Goal: Task Accomplishment & Management: Use online tool/utility

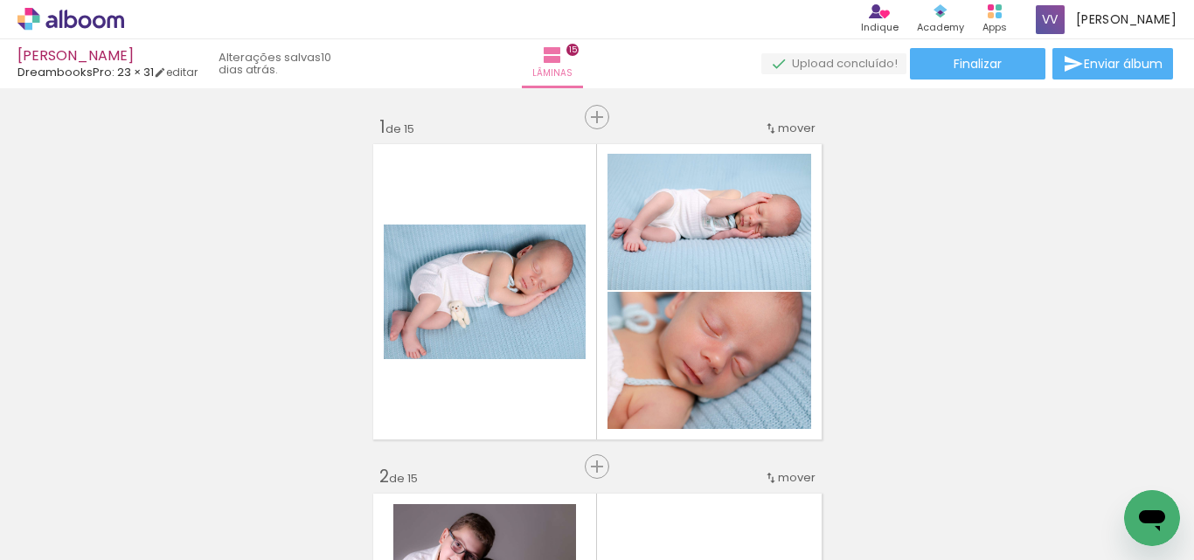
click at [64, 26] on icon at bounding box center [70, 19] width 107 height 23
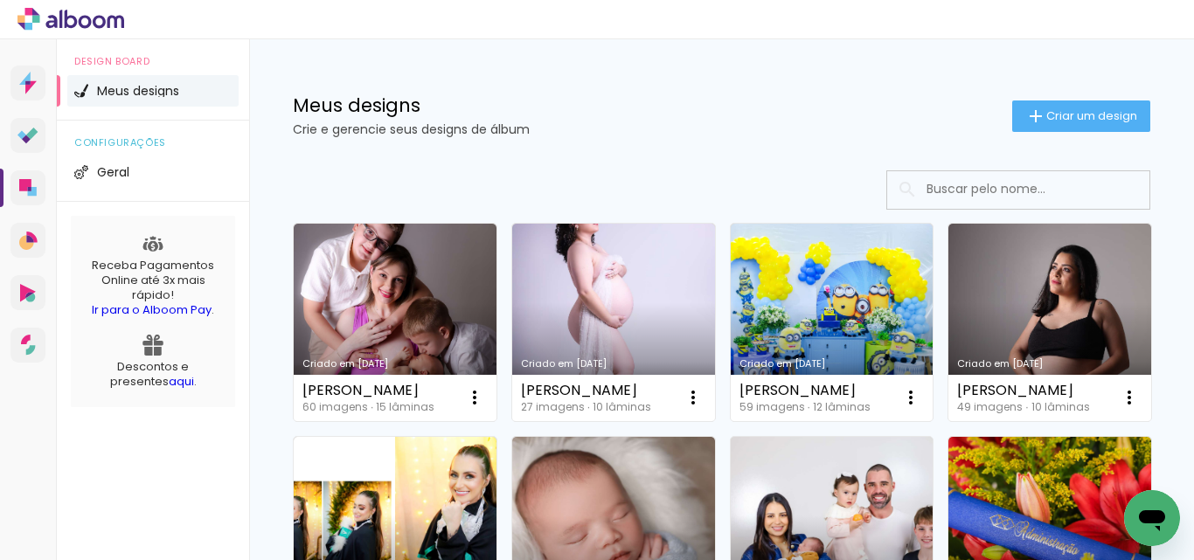
click at [35, 197] on link "Designbox Diagramação de álbuns" at bounding box center [27, 187] width 35 height 35
click at [1041, 124] on paper-button "Criar um design" at bounding box center [1081, 116] width 138 height 31
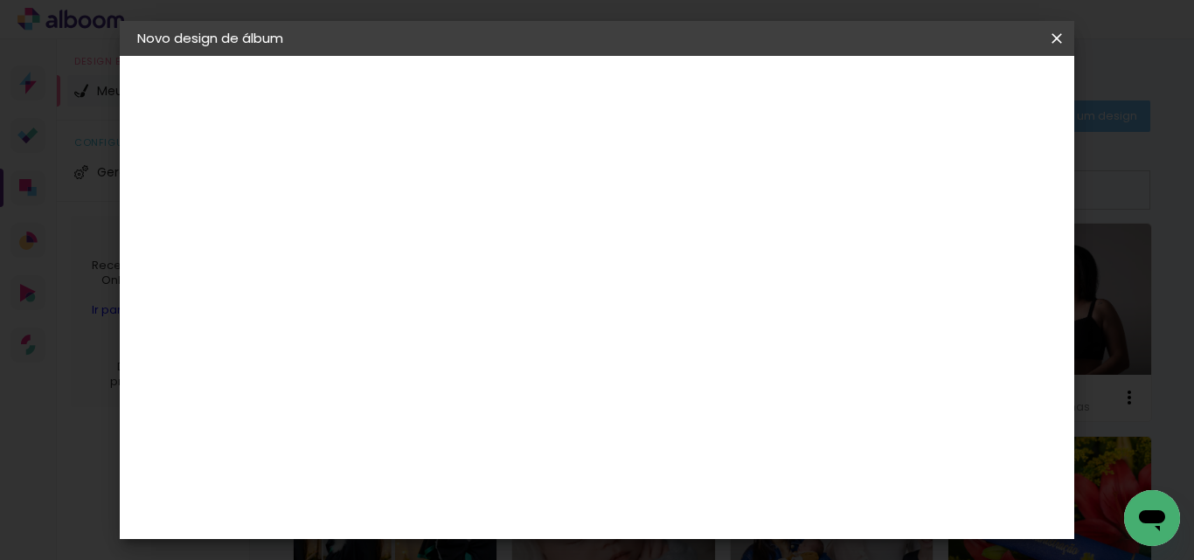
click at [423, 235] on input at bounding box center [423, 234] width 0 height 27
type input "Convites contrato 61 - Medicina Veterinária"
type paper-input "Convites contrato 61 - Medicina Veterinária"
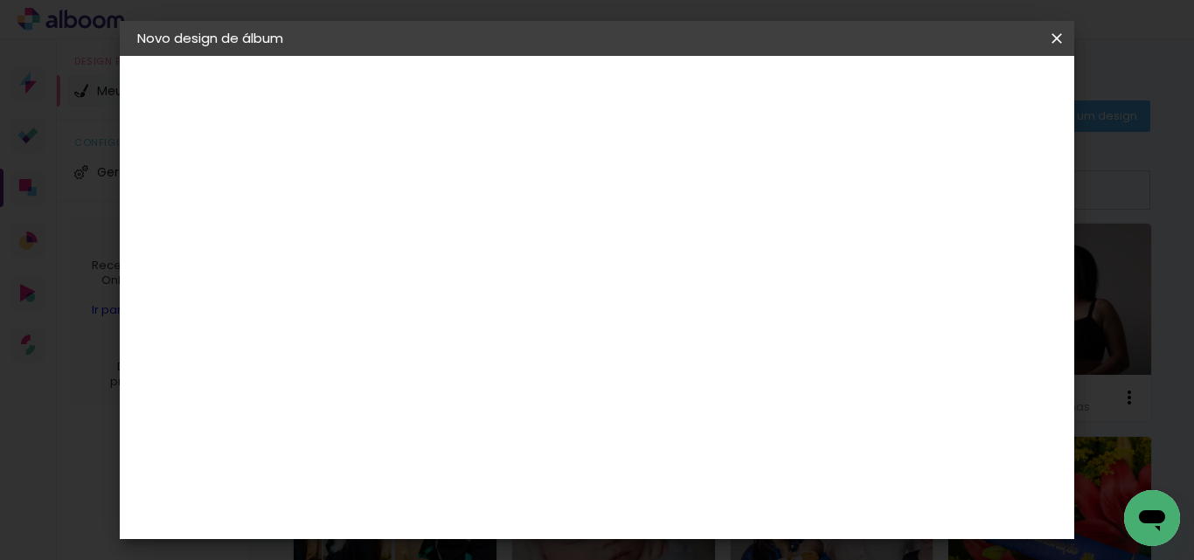
click at [602, 102] on paper-button "Avançar" at bounding box center [559, 93] width 86 height 30
click at [0, 0] on slot "Avançar" at bounding box center [0, 0] width 0 height 0
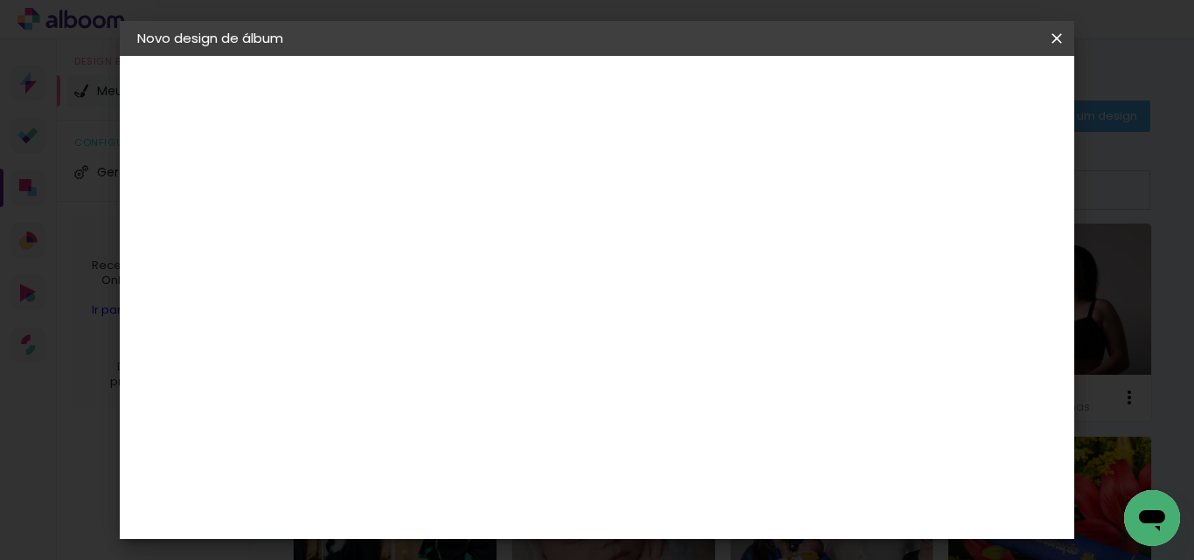
click at [541, 168] on span "15 × 21" at bounding box center [500, 178] width 81 height 46
click at [0, 0] on slot "Avançar" at bounding box center [0, 0] width 0 height 0
click at [947, 87] on span "Iniciar design" at bounding box center [908, 93] width 80 height 12
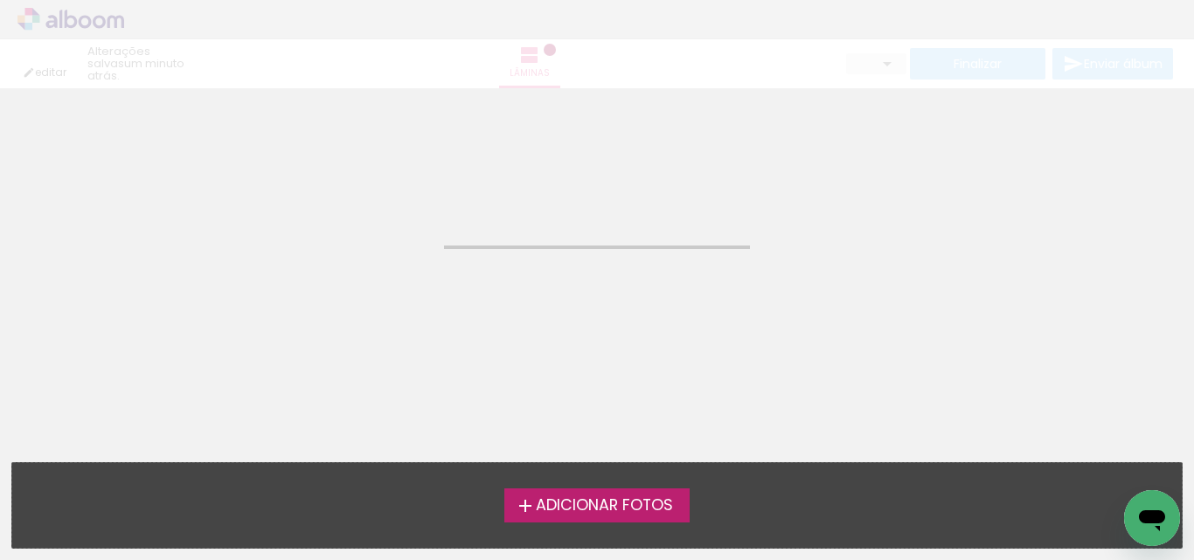
click at [576, 507] on span "Adicionar Fotos" at bounding box center [604, 506] width 137 height 16
click at [0, 0] on input "file" at bounding box center [0, 0] width 0 height 0
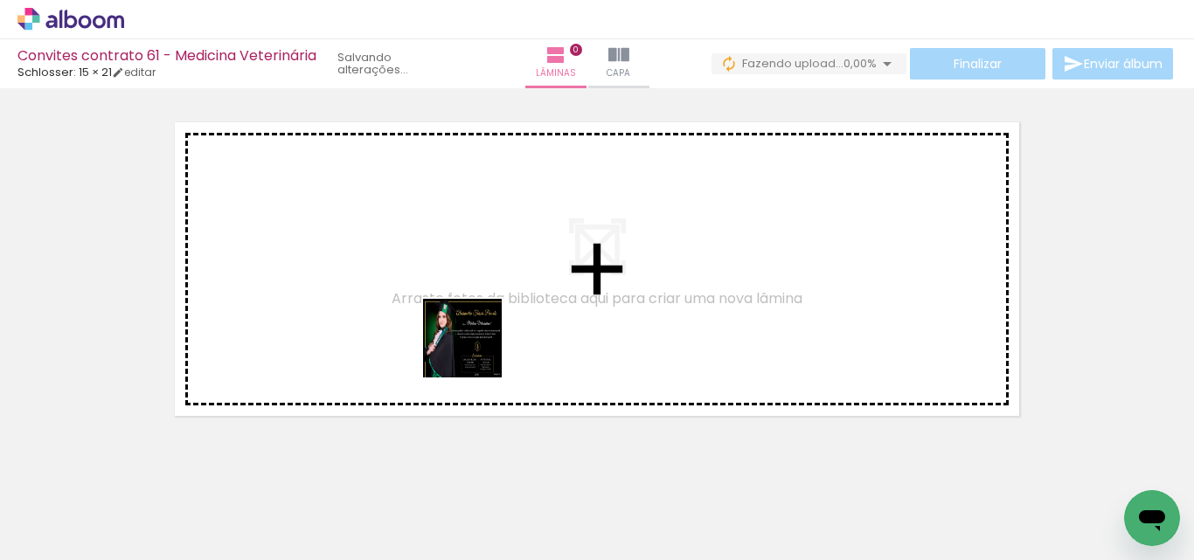
drag, startPoint x: 176, startPoint y: 506, endPoint x: 480, endPoint y: 345, distance: 344.0
click at [480, 345] on quentale-workspace at bounding box center [597, 280] width 1194 height 560
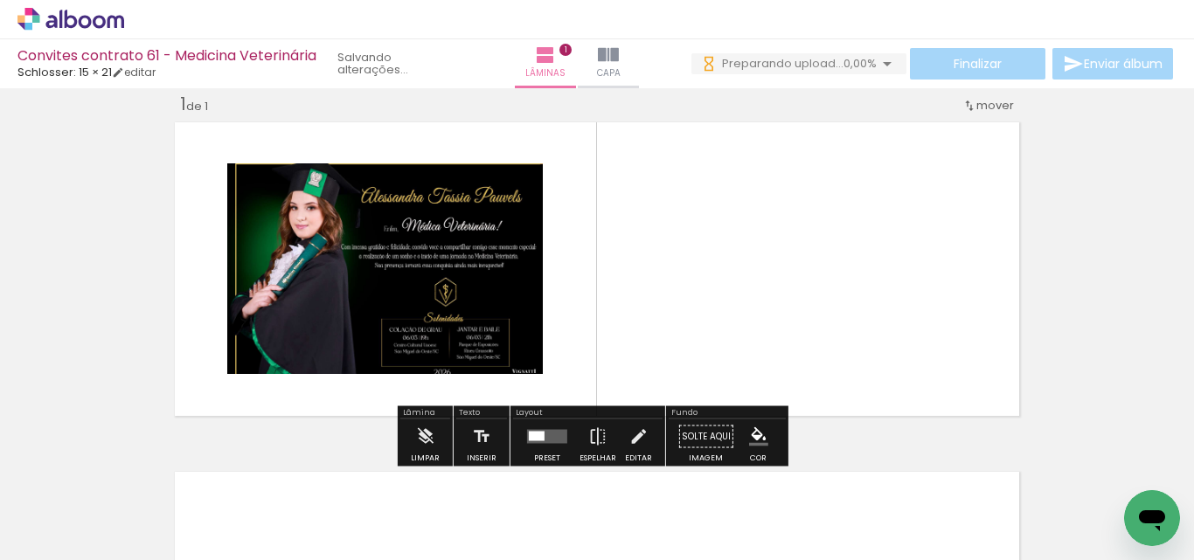
click at [79, 73] on span "Schlosser: 15 × 21" at bounding box center [64, 72] width 94 height 17
click at [141, 76] on link "editar" at bounding box center [134, 72] width 44 height 15
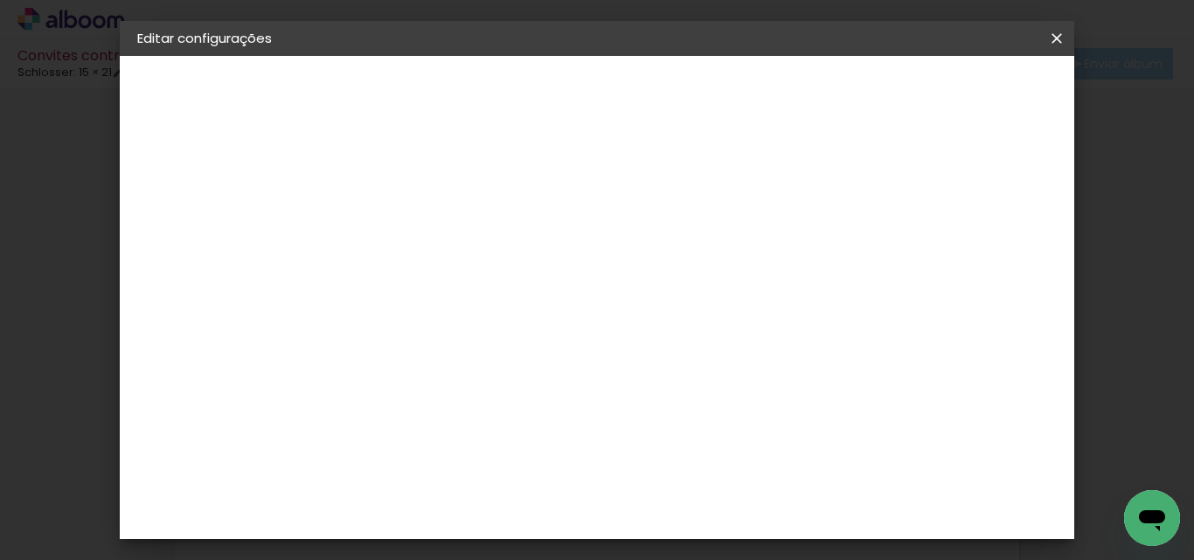
click at [422, 190] on input "2" at bounding box center [409, 188] width 60 height 22
click at [0, 0] on slot "Voltar" at bounding box center [0, 0] width 0 height 0
click at [518, 288] on div "Escolha o tamanho" at bounding box center [467, 323] width 101 height 81
click at [518, 283] on div "Escolha o tamanho" at bounding box center [467, 323] width 101 height 81
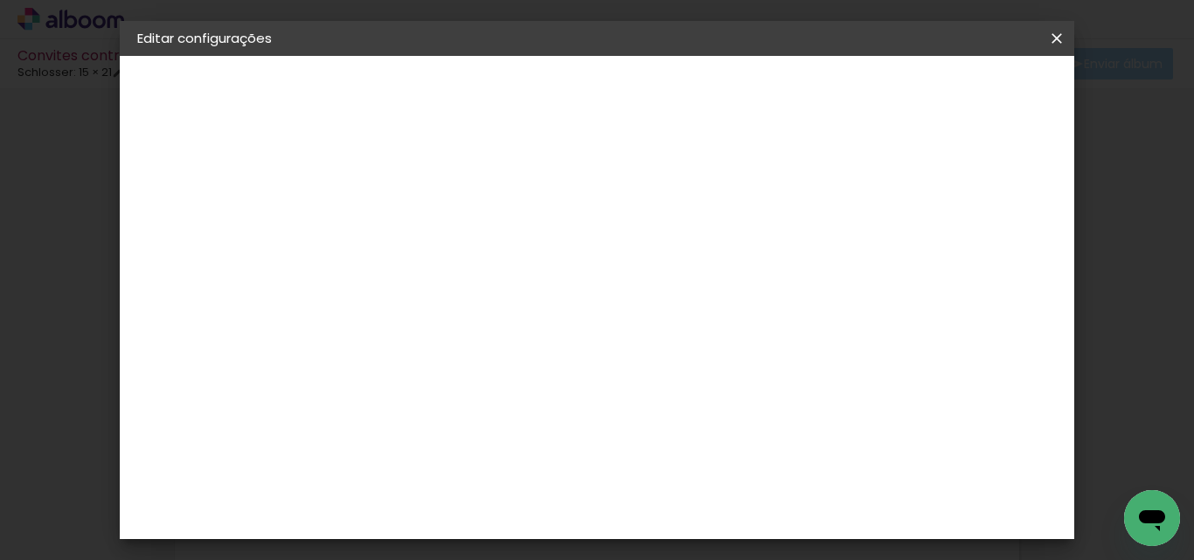
click at [518, 283] on div "Escolha o tamanho" at bounding box center [467, 323] width 101 height 81
click at [562, 246] on div "Opções disponíveis Tamanho Escolha o tamanho" at bounding box center [467, 296] width 189 height 252
click at [518, 286] on div "Escolha o tamanho" at bounding box center [467, 323] width 101 height 81
click at [518, 283] on div "Escolha o tamanho" at bounding box center [467, 323] width 101 height 81
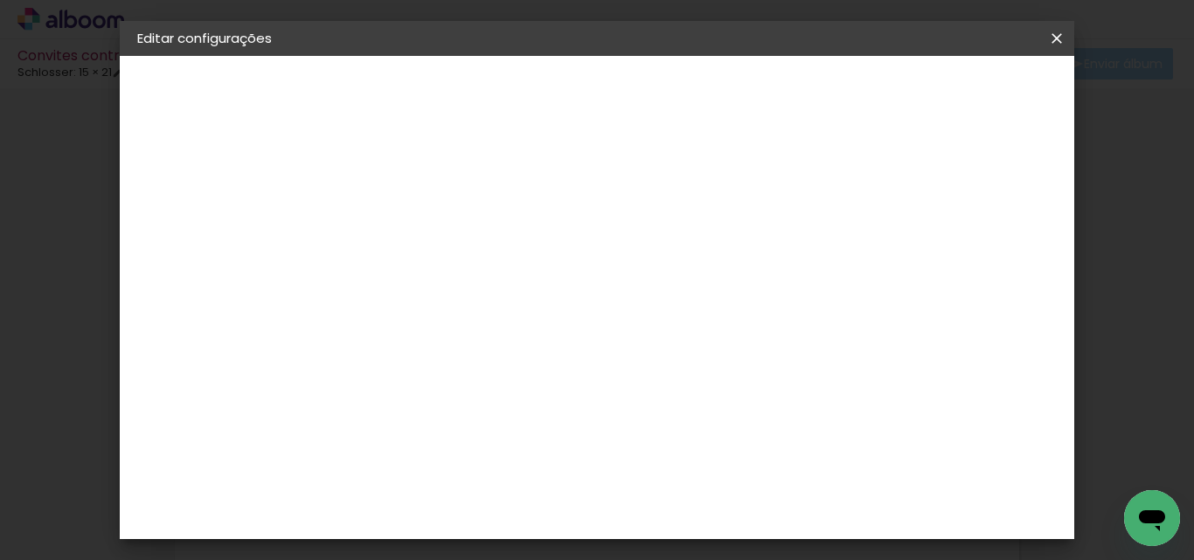
click at [518, 283] on div "Escolha o tamanho" at bounding box center [467, 323] width 101 height 81
drag, startPoint x: 604, startPoint y: 289, endPoint x: 628, endPoint y: 261, distance: 37.2
click at [518, 288] on div "Escolha o tamanho" at bounding box center [467, 323] width 101 height 81
drag, startPoint x: 238, startPoint y: 183, endPoint x: 184, endPoint y: 180, distance: 54.2
click at [220, 183] on div "2. Especificações" at bounding box center [232, 179] width 191 height 21
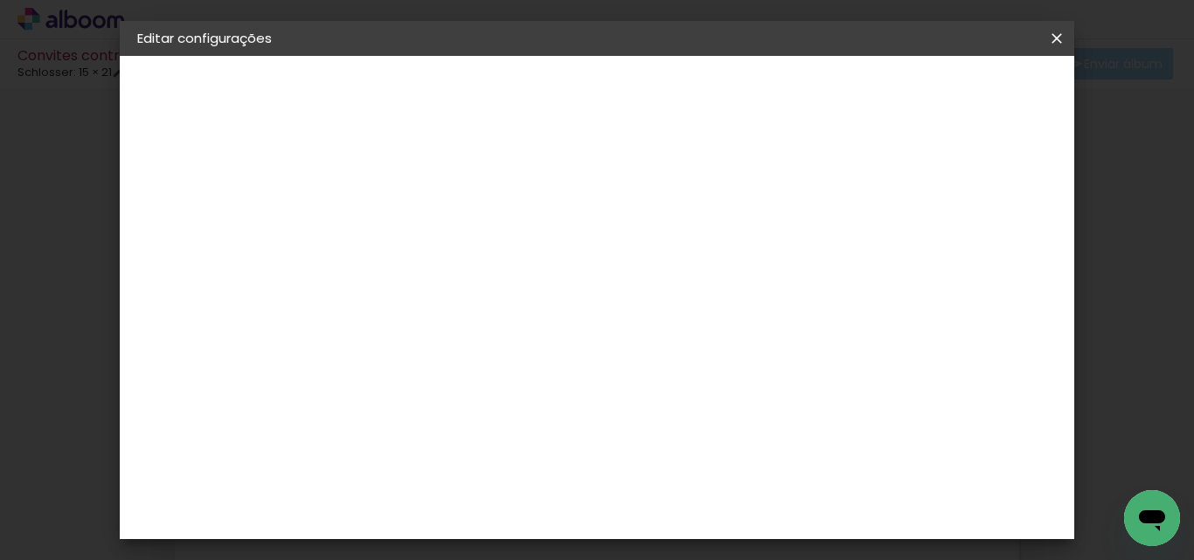
drag, startPoint x: 184, startPoint y: 180, endPoint x: 170, endPoint y: 230, distance: 51.5
click at [180, 179] on div "2. Especificações" at bounding box center [232, 179] width 191 height 21
click at [204, 260] on iron-pages "Modelo Escolhendo modelo... Tamanho livre" at bounding box center [232, 255] width 191 height 35
click at [518, 283] on div "Escolha o tamanho" at bounding box center [467, 323] width 101 height 81
click at [518, 286] on div "Escolha o tamanho" at bounding box center [467, 323] width 101 height 81
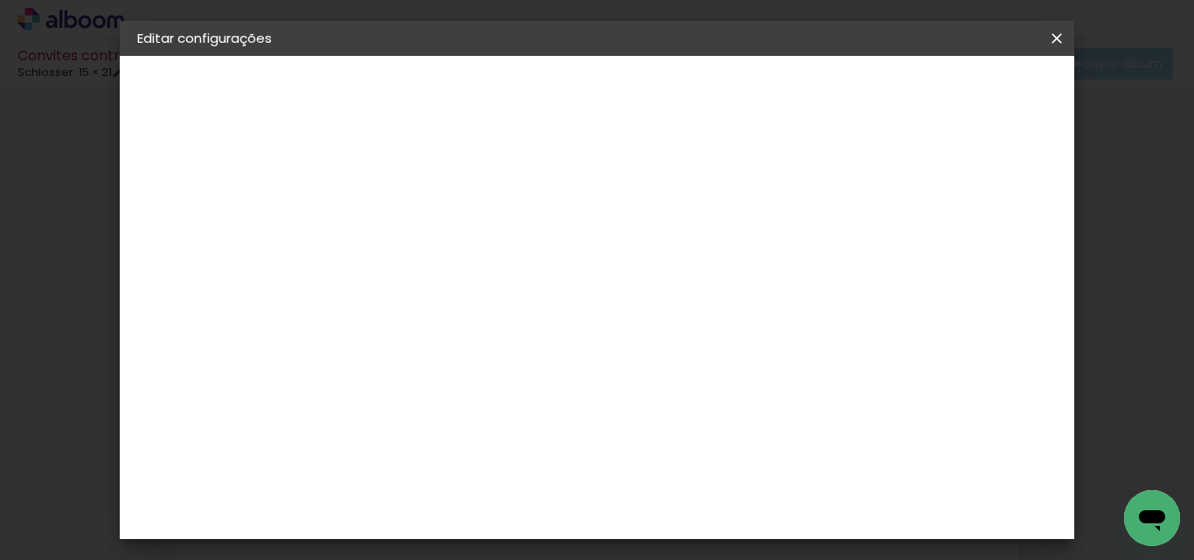
click at [518, 287] on div "Escolha o tamanho" at bounding box center [467, 323] width 101 height 81
drag, startPoint x: 671, startPoint y: 231, endPoint x: 652, endPoint y: 253, distance: 29.8
click at [518, 231] on h3 "Opções disponíveis" at bounding box center [467, 230] width 101 height 35
drag, startPoint x: 652, startPoint y: 253, endPoint x: 625, endPoint y: 297, distance: 51.4
click at [562, 279] on div "Opções disponíveis Tamanho Escolha o tamanho" at bounding box center [467, 296] width 189 height 252
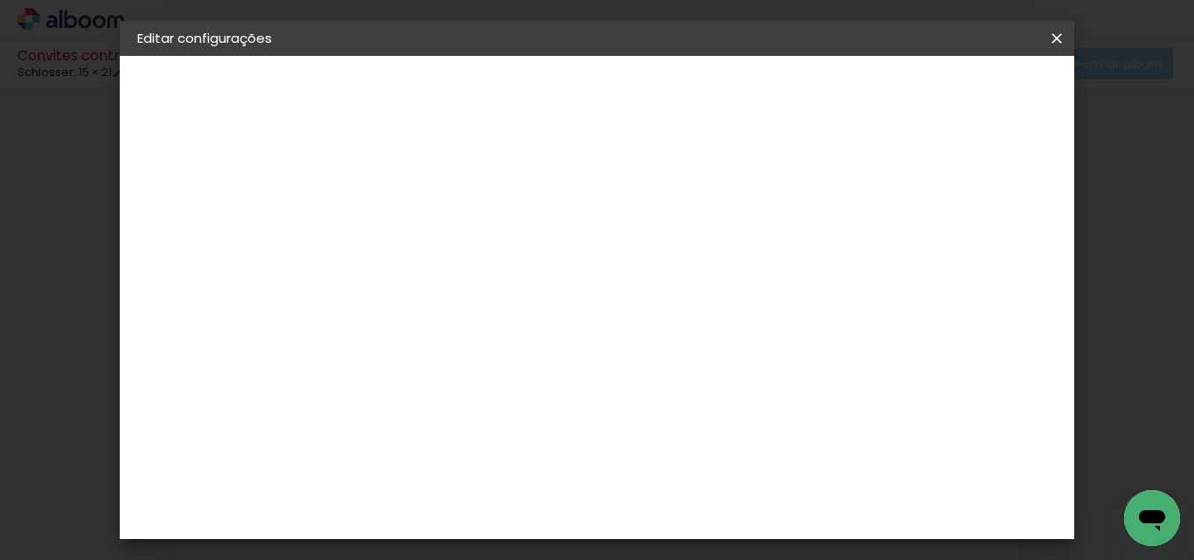
drag, startPoint x: 635, startPoint y: 296, endPoint x: 638, endPoint y: 277, distance: 19.4
click at [518, 296] on div "Escolha o tamanho" at bounding box center [467, 323] width 101 height 81
click at [0, 0] on slot "Voltar" at bounding box center [0, 0] width 0 height 0
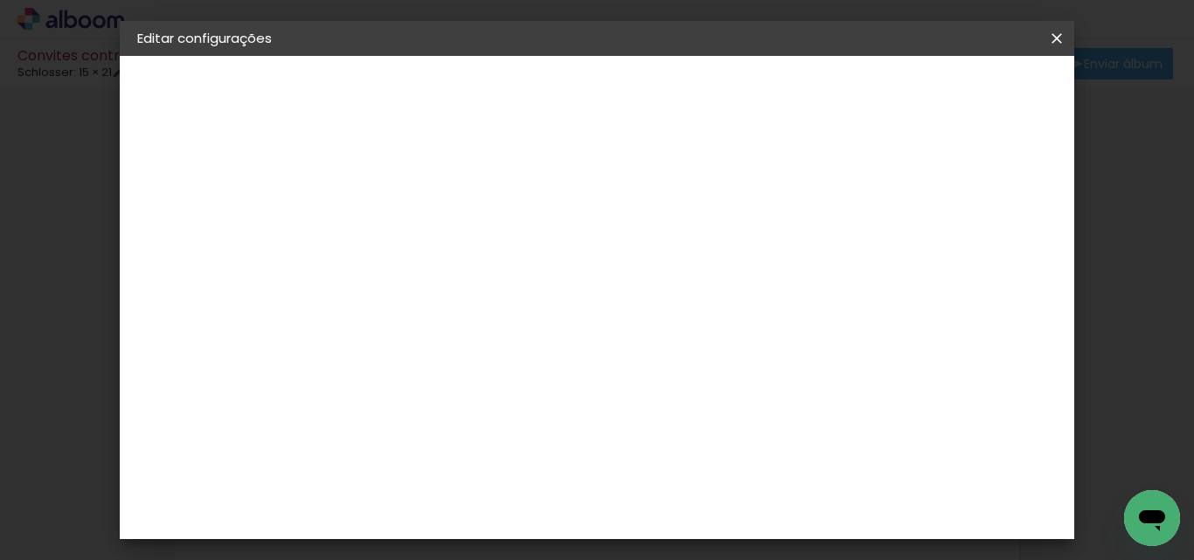
click at [0, 0] on slot "Avançar" at bounding box center [0, 0] width 0 height 0
click at [541, 335] on span "20 × 30" at bounding box center [500, 358] width 81 height 46
click at [0, 0] on slot "Avançar" at bounding box center [0, 0] width 0 height 0
click at [947, 92] on span "Salvar configurações" at bounding box center [882, 93] width 129 height 12
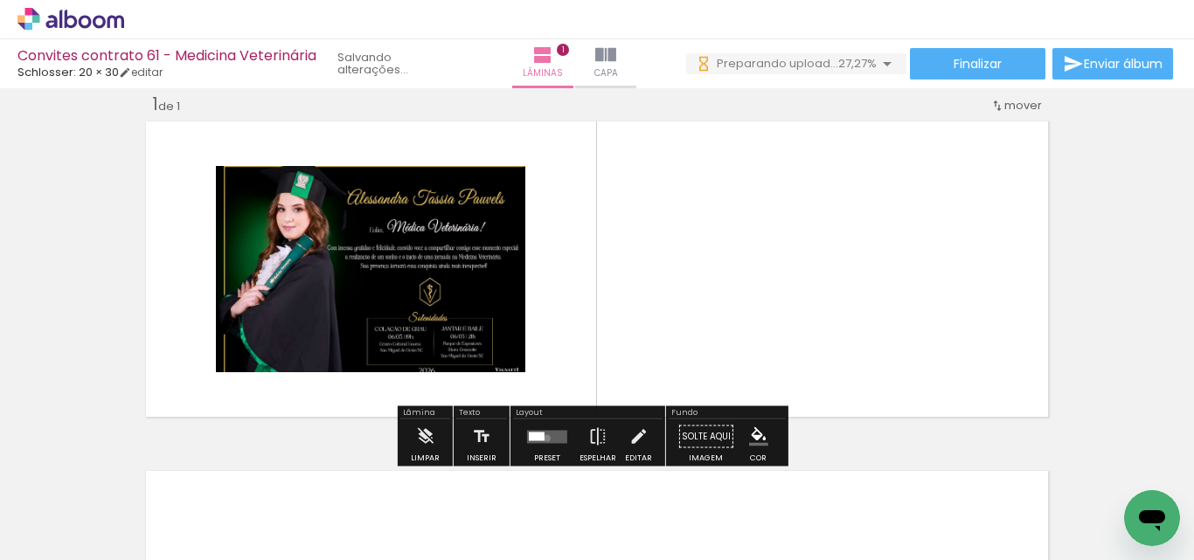
drag, startPoint x: 543, startPoint y: 438, endPoint x: 772, endPoint y: 327, distance: 254.4
click at [542, 437] on quentale-layouter at bounding box center [547, 436] width 40 height 13
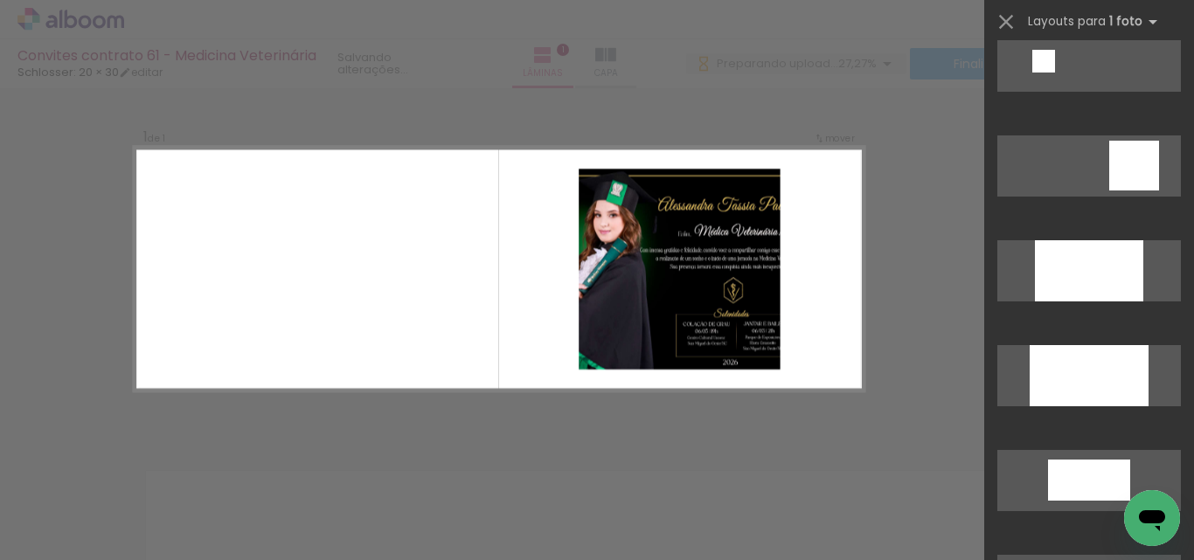
scroll to position [2434, 0]
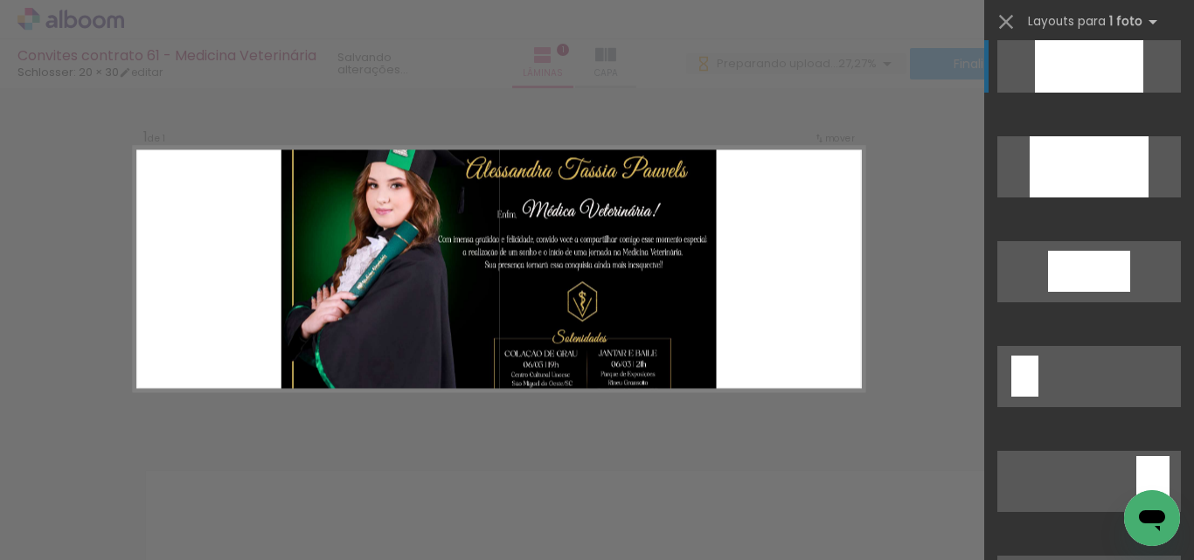
click at [1067, 87] on div at bounding box center [1089, 61] width 108 height 61
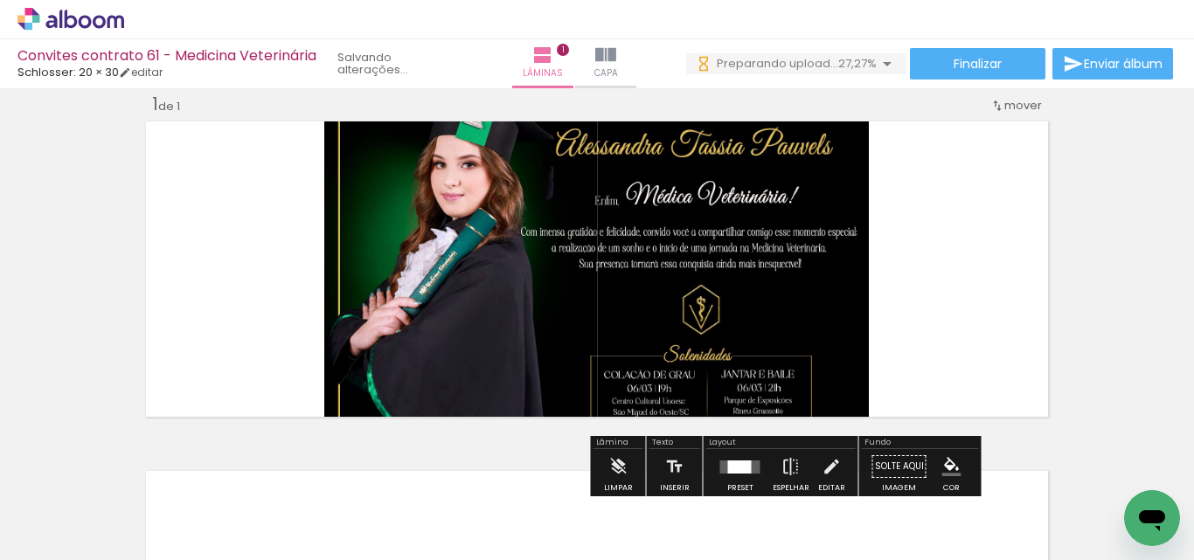
click at [770, 253] on quentale-photo at bounding box center [596, 269] width 544 height 306
click at [554, 315] on quentale-photo at bounding box center [596, 269] width 544 height 306
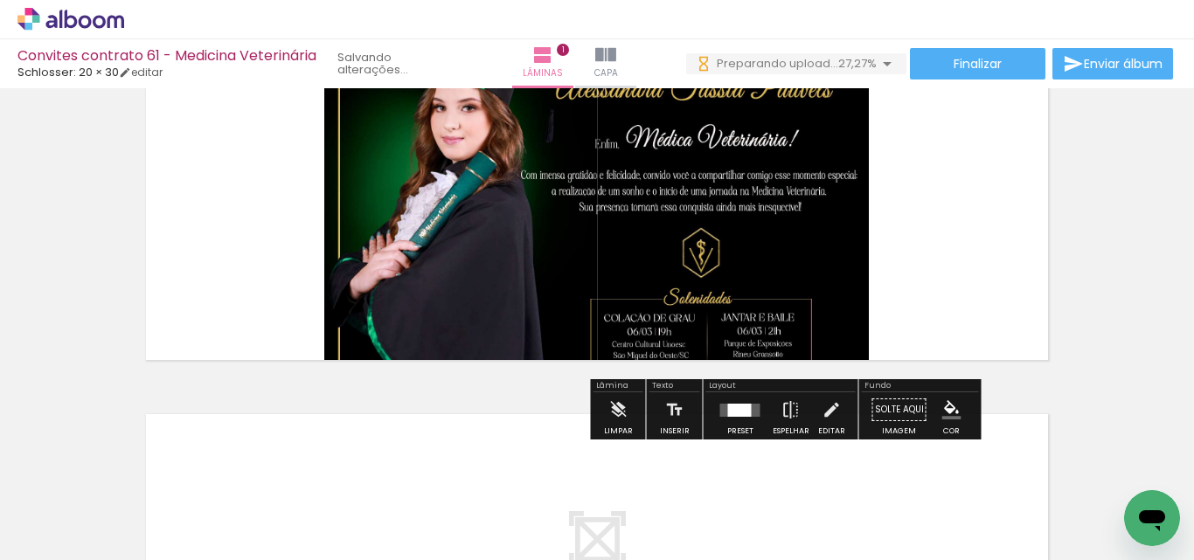
scroll to position [110, 0]
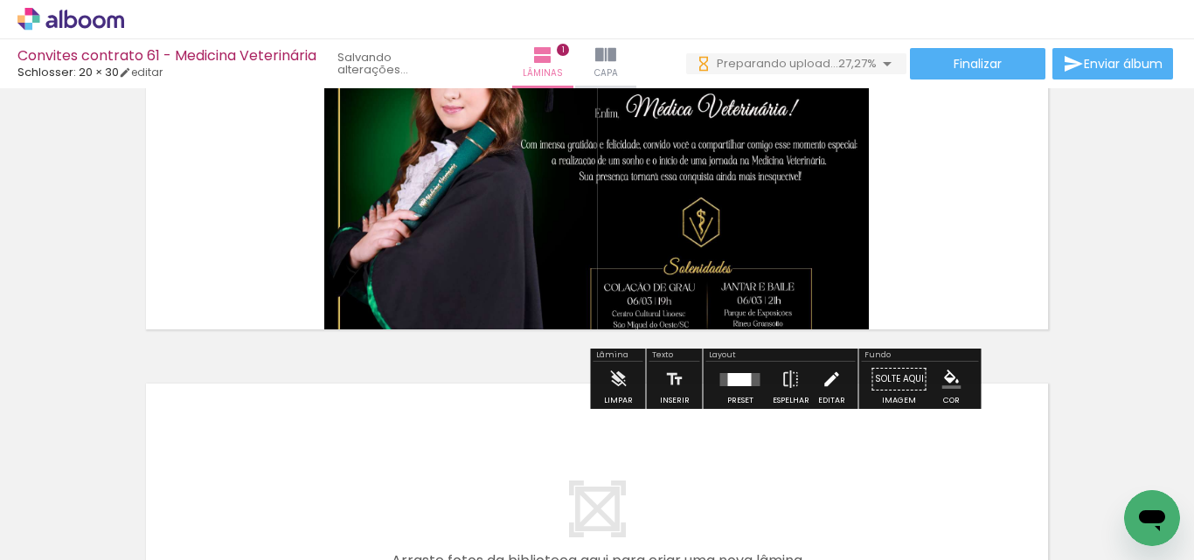
click at [821, 385] on iron-icon at bounding box center [830, 379] width 19 height 35
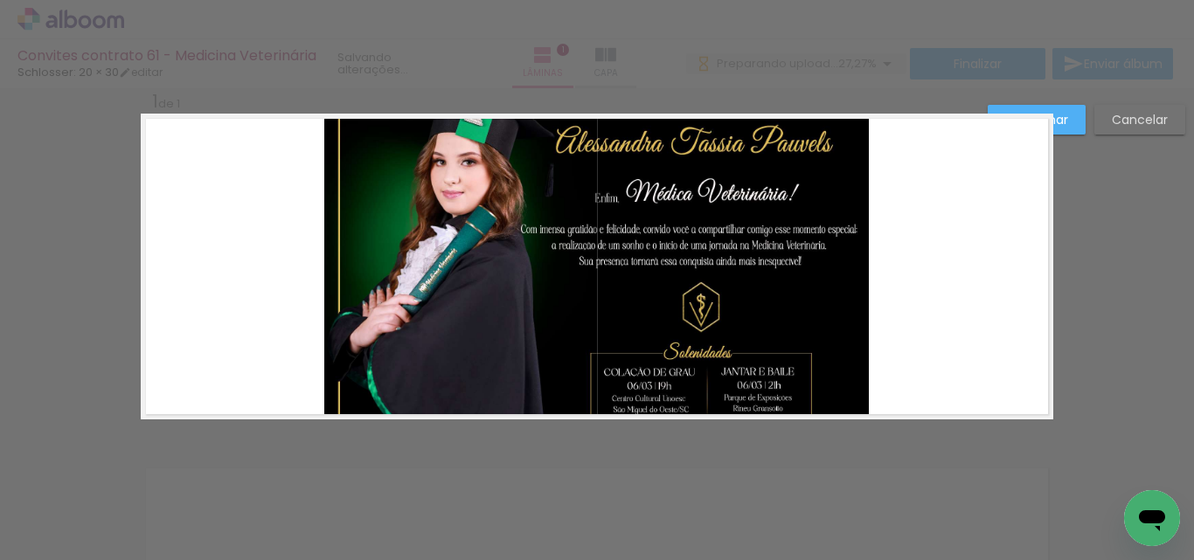
scroll to position [23, 0]
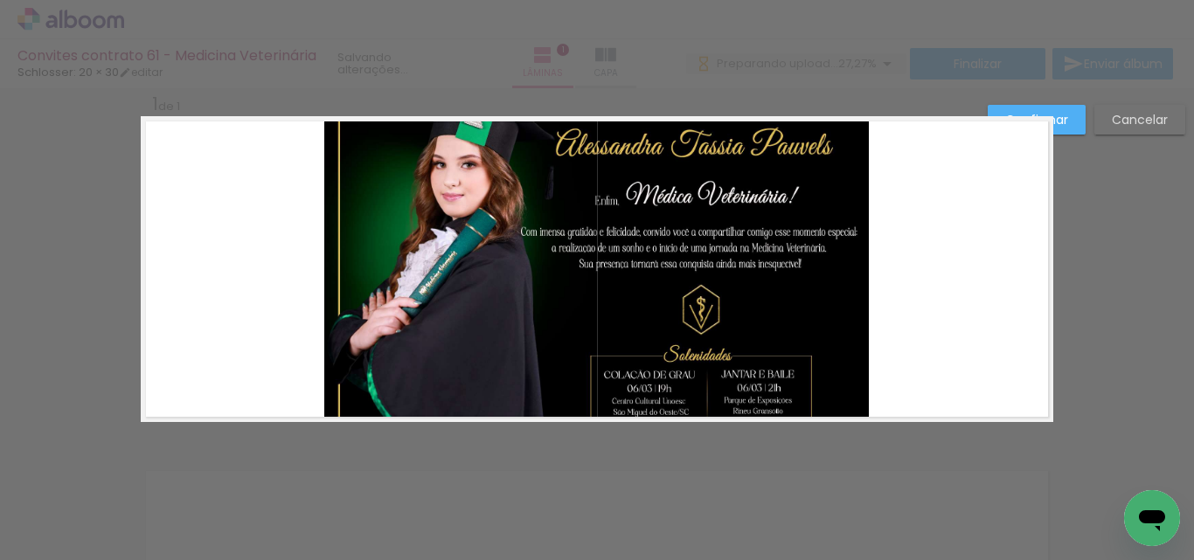
click at [704, 312] on quentale-photo at bounding box center [596, 269] width 544 height 306
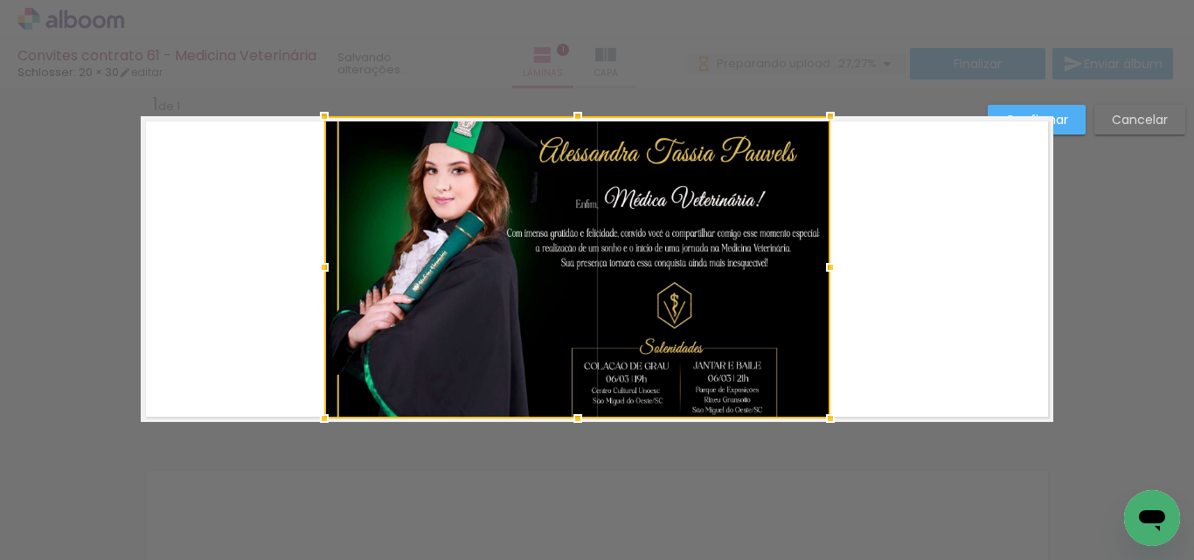
drag, startPoint x: 823, startPoint y: 453, endPoint x: 838, endPoint y: 434, distance: 23.6
click at [824, 453] on div "Inserir lâmina 1 de 1 Confirmar Cancelar" at bounding box center [597, 436] width 1194 height 741
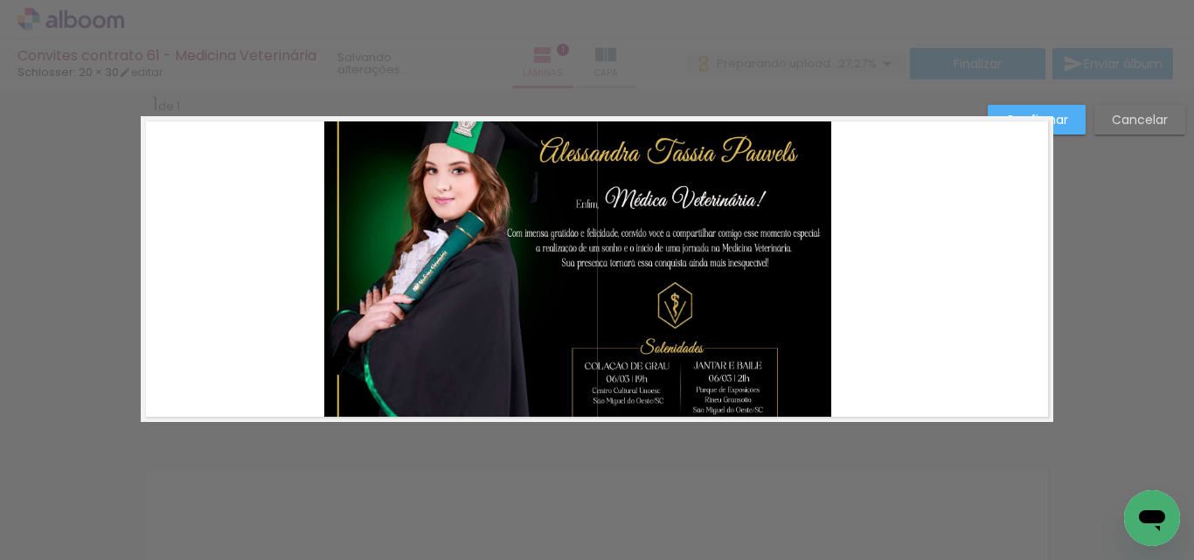
scroll to position [0, 0]
drag, startPoint x: 824, startPoint y: 422, endPoint x: 768, endPoint y: 430, distance: 56.5
click at [768, 430] on div "Confirmar Cancelar" at bounding box center [597, 436] width 1194 height 741
click at [634, 354] on quentale-photo at bounding box center [577, 267] width 507 height 302
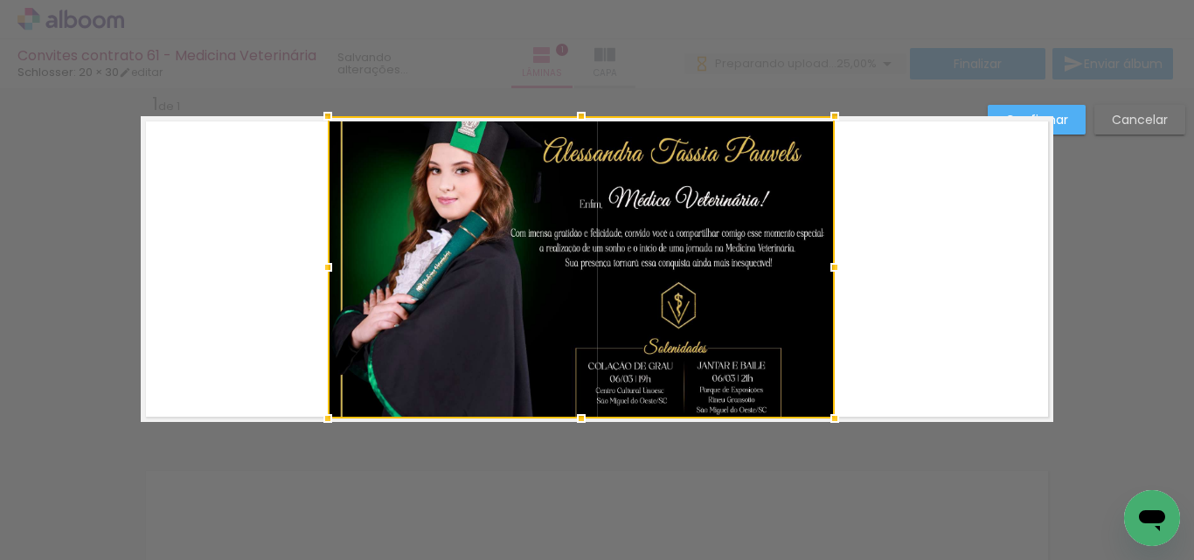
drag, startPoint x: 589, startPoint y: 345, endPoint x: 591, endPoint y: 303, distance: 42.0
click at [591, 303] on div at bounding box center [581, 267] width 507 height 302
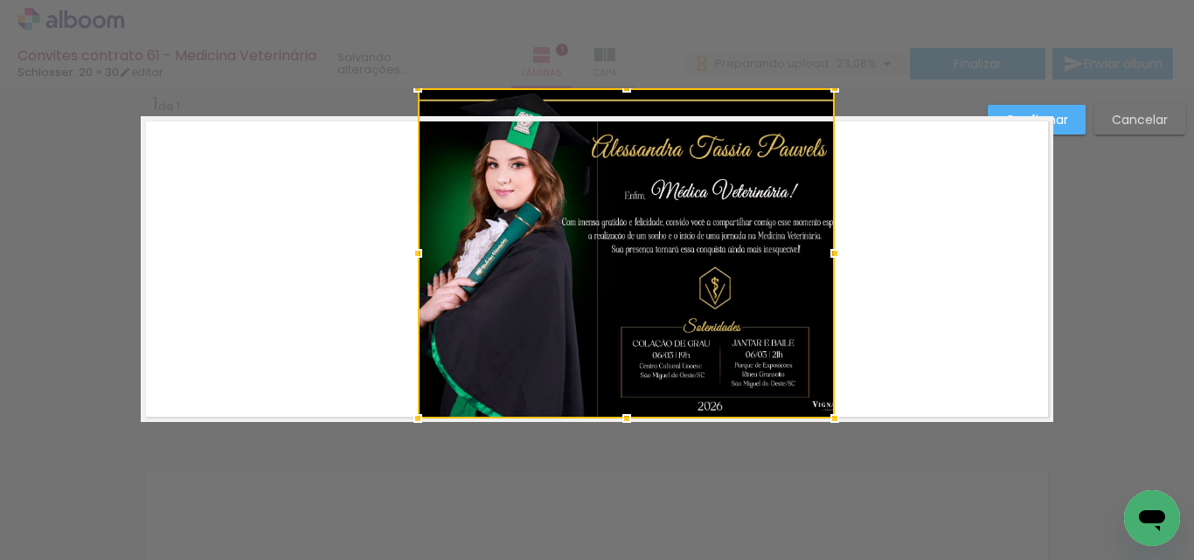
drag, startPoint x: 322, startPoint y: 109, endPoint x: 402, endPoint y: 134, distance: 84.0
click at [402, 134] on album-spread "1 de 1" at bounding box center [597, 269] width 912 height 306
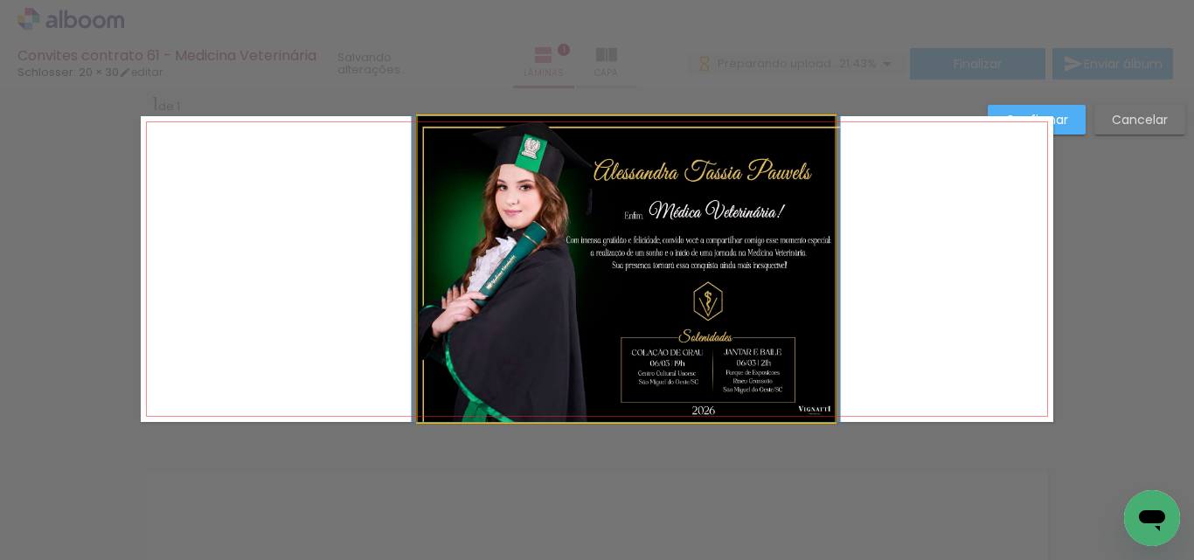
click at [439, 184] on quentale-photo at bounding box center [626, 269] width 417 height 306
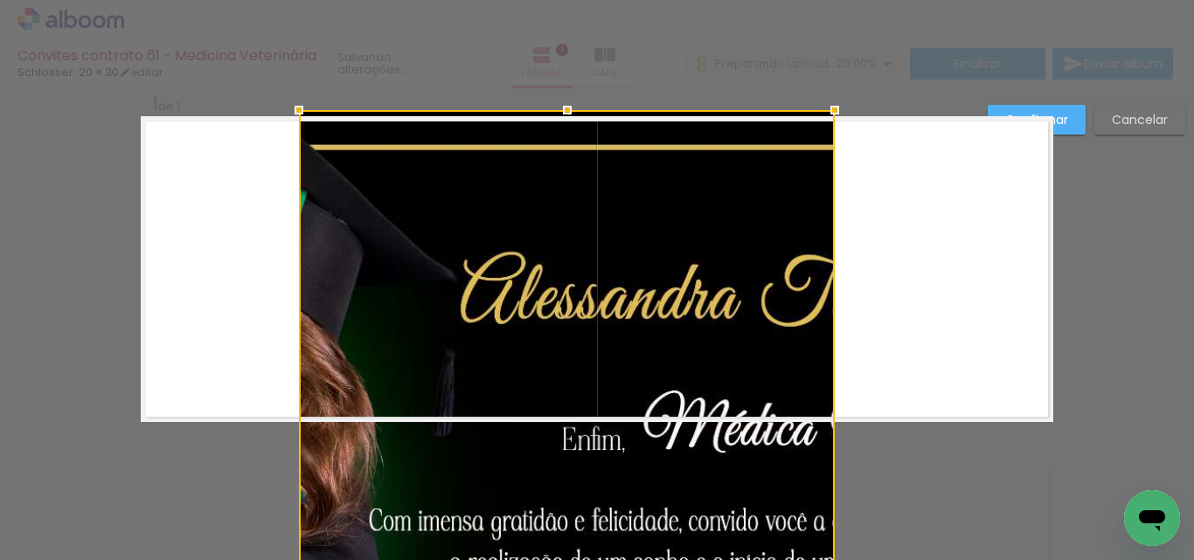
drag, startPoint x: 457, startPoint y: 118, endPoint x: 581, endPoint y: 350, distance: 262.7
click at [316, 128] on div at bounding box center [298, 110] width 35 height 35
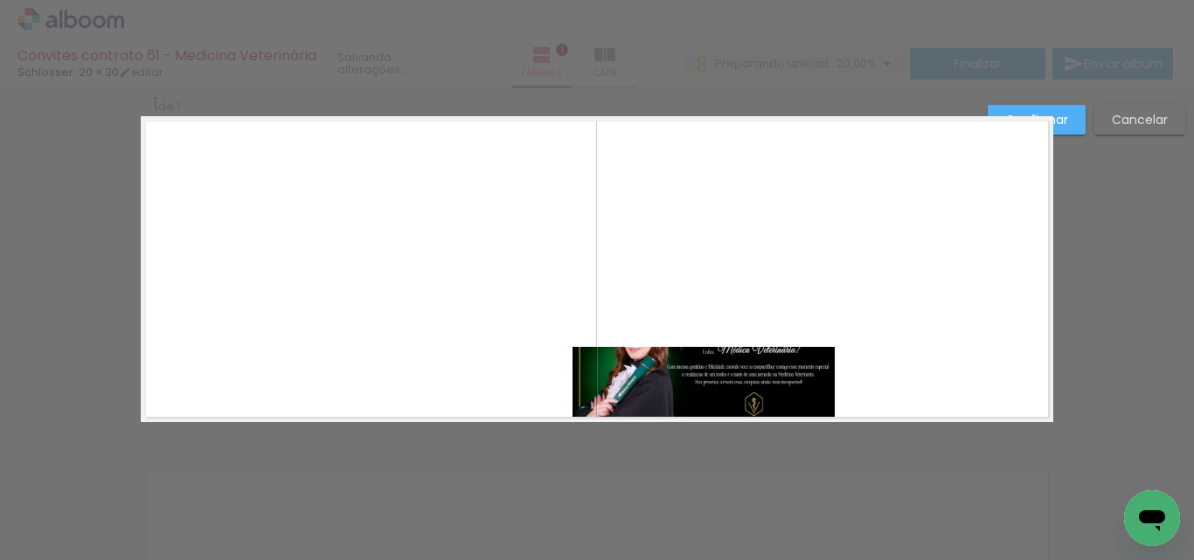
click at [920, 309] on quentale-layouter at bounding box center [597, 269] width 912 height 306
click at [754, 379] on quentale-photo at bounding box center [703, 384] width 262 height 75
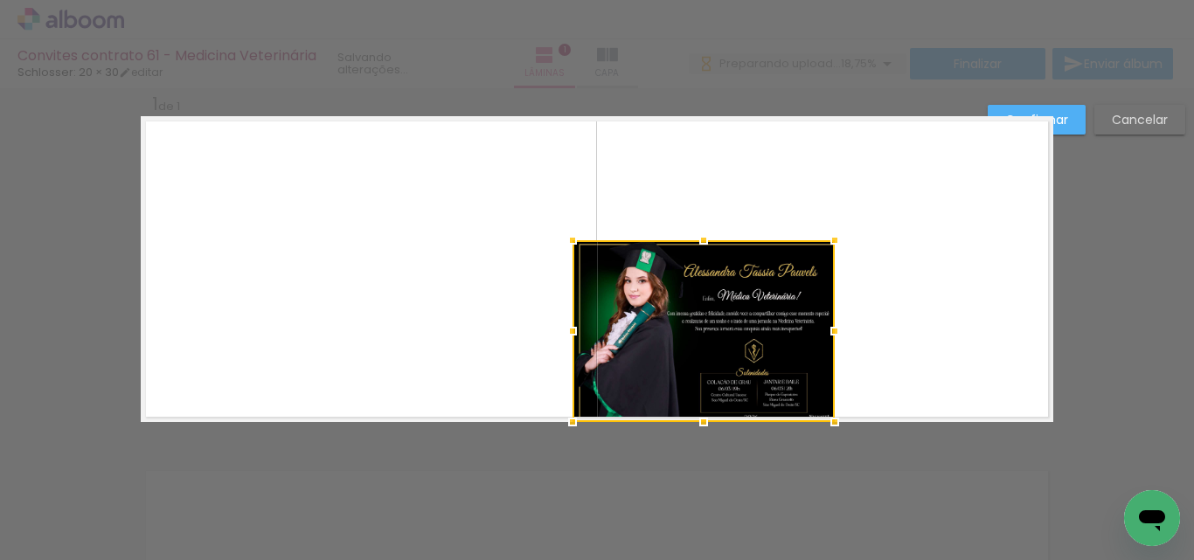
drag, startPoint x: 697, startPoint y: 340, endPoint x: 712, endPoint y: 240, distance: 100.9
click at [712, 240] on div at bounding box center [703, 240] width 35 height 35
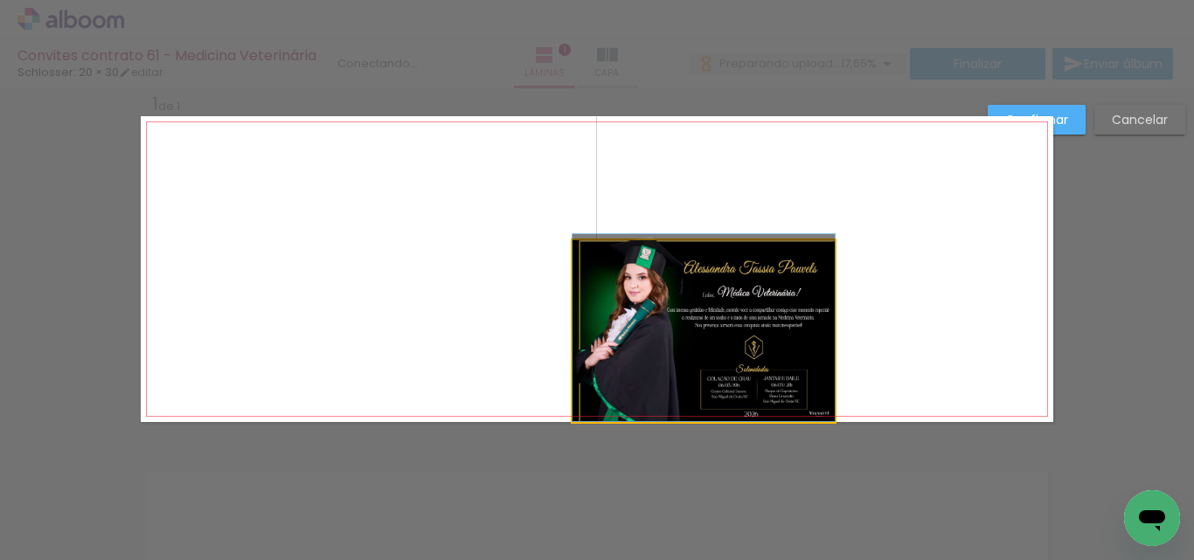
drag, startPoint x: 720, startPoint y: 341, endPoint x: 705, endPoint y: 294, distance: 49.5
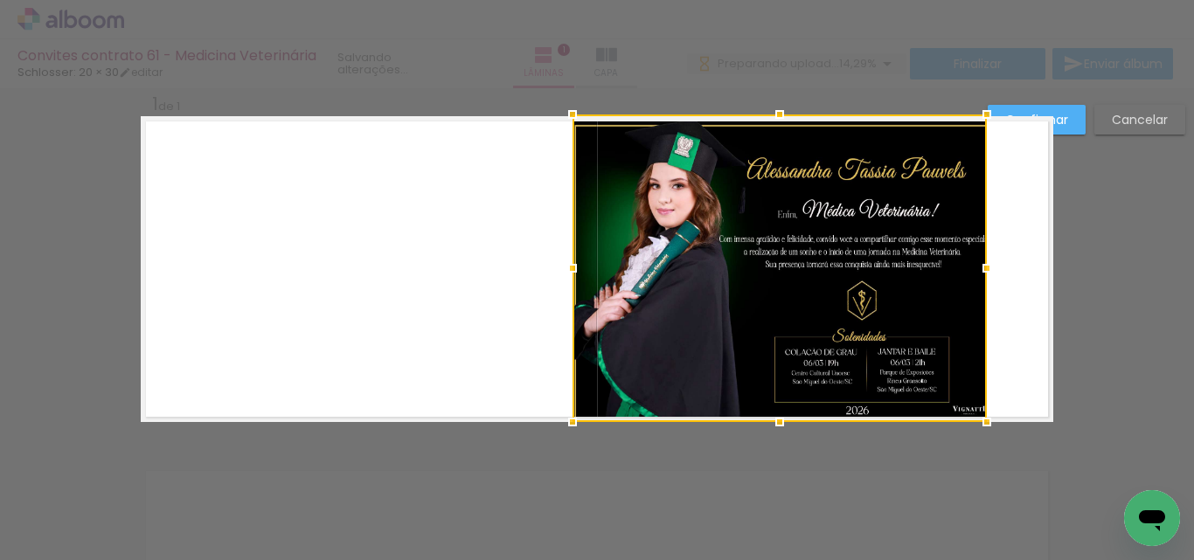
drag, startPoint x: 828, startPoint y: 242, endPoint x: 980, endPoint y: 114, distance: 199.1
click at [980, 114] on div at bounding box center [986, 114] width 35 height 35
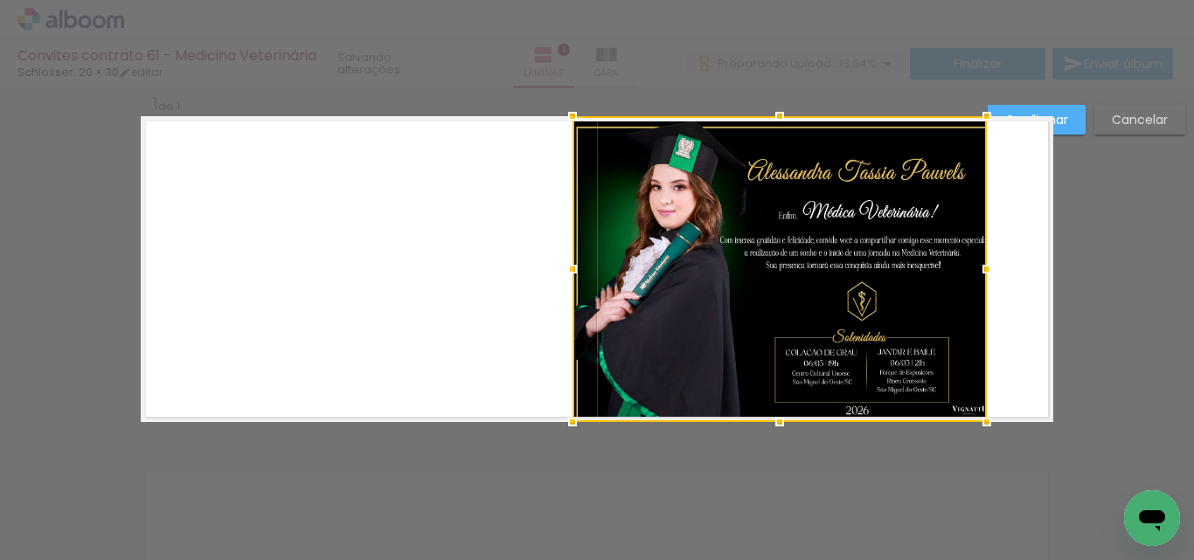
click at [871, 315] on div at bounding box center [779, 269] width 414 height 306
click at [1017, 330] on quentale-layouter at bounding box center [597, 269] width 912 height 306
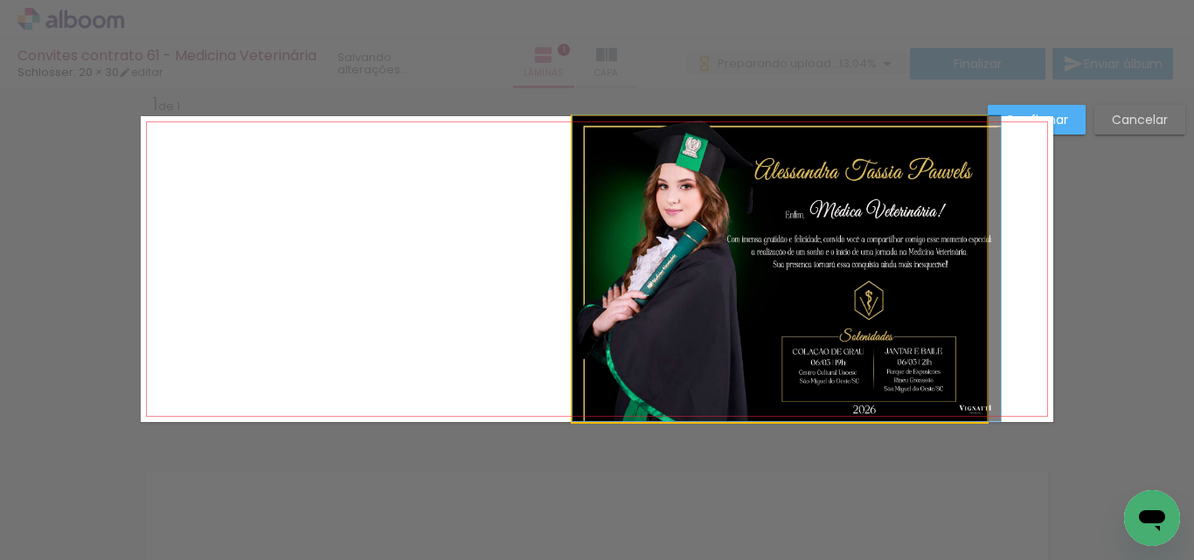
drag, startPoint x: 879, startPoint y: 338, endPoint x: 972, endPoint y: 319, distance: 94.6
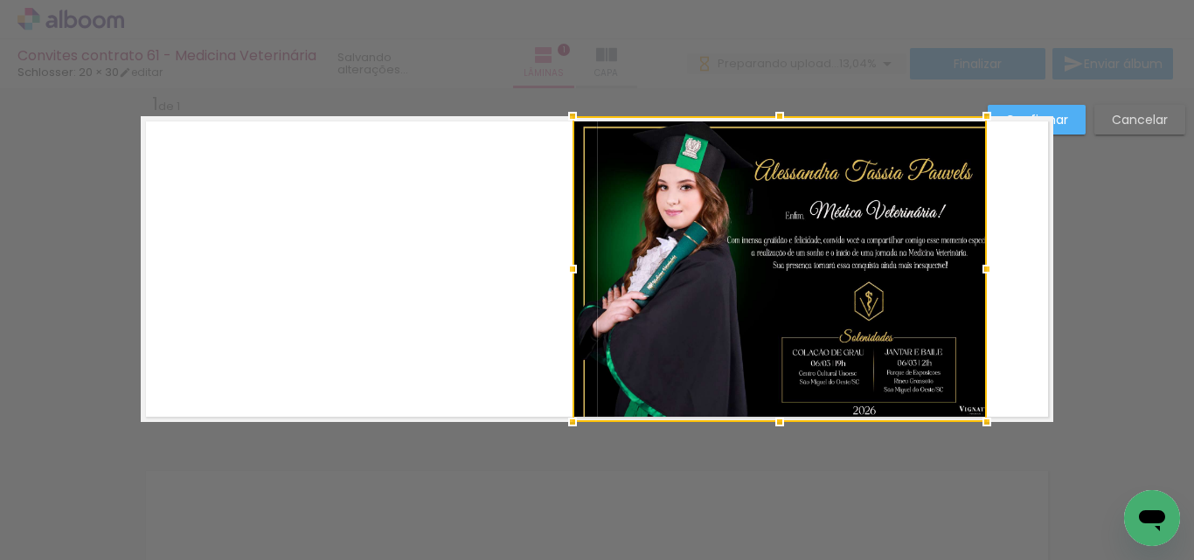
click at [1096, 348] on div "Confirmar Cancelar" at bounding box center [597, 436] width 1194 height 741
click at [1054, 469] on div "Confirmar Cancelar" at bounding box center [597, 436] width 1194 height 741
click at [674, 414] on div at bounding box center [779, 269] width 414 height 306
drag, startPoint x: 1067, startPoint y: 119, endPoint x: 1079, endPoint y: 184, distance: 65.8
click at [1066, 120] on paper-button "Confirmar" at bounding box center [1037, 120] width 98 height 30
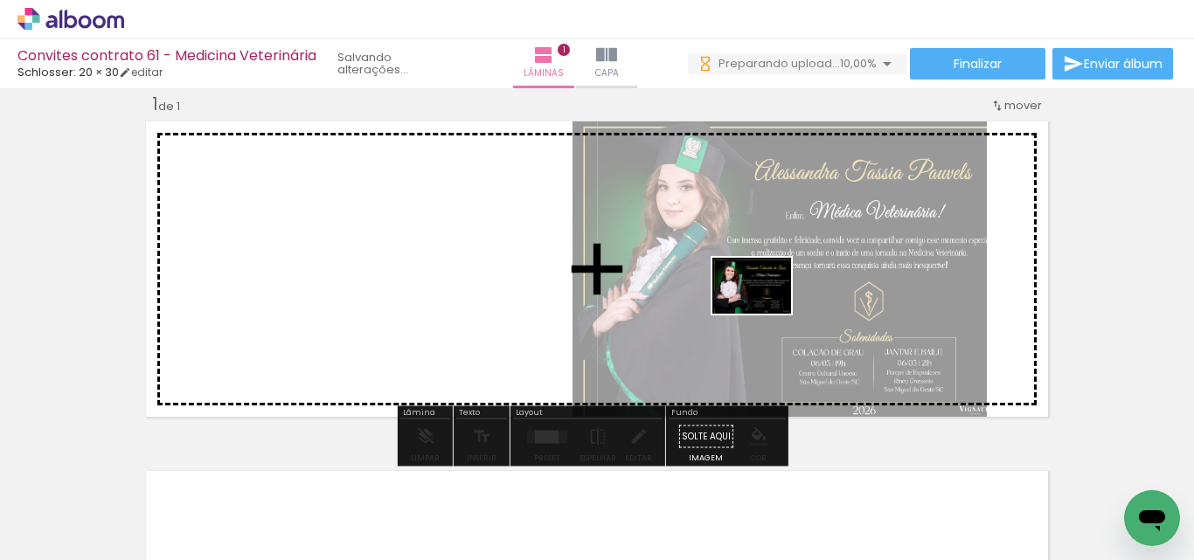
drag, startPoint x: 265, startPoint y: 514, endPoint x: 765, endPoint y: 310, distance: 539.8
click at [765, 310] on quentale-workspace at bounding box center [597, 280] width 1194 height 560
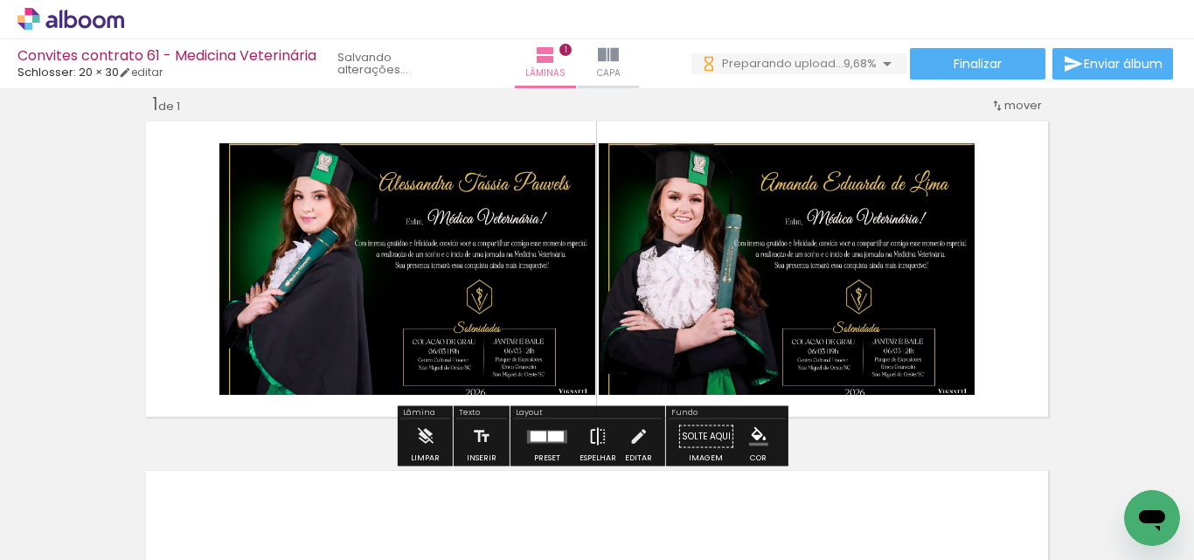
click at [588, 440] on iron-icon at bounding box center [597, 436] width 19 height 35
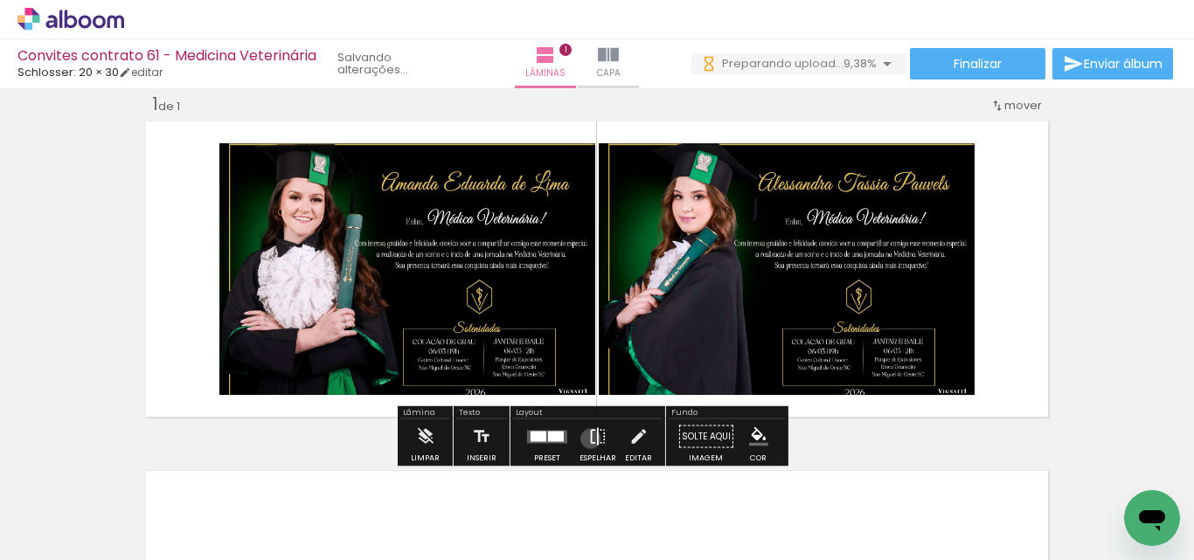
click at [588, 437] on iron-icon at bounding box center [597, 436] width 19 height 35
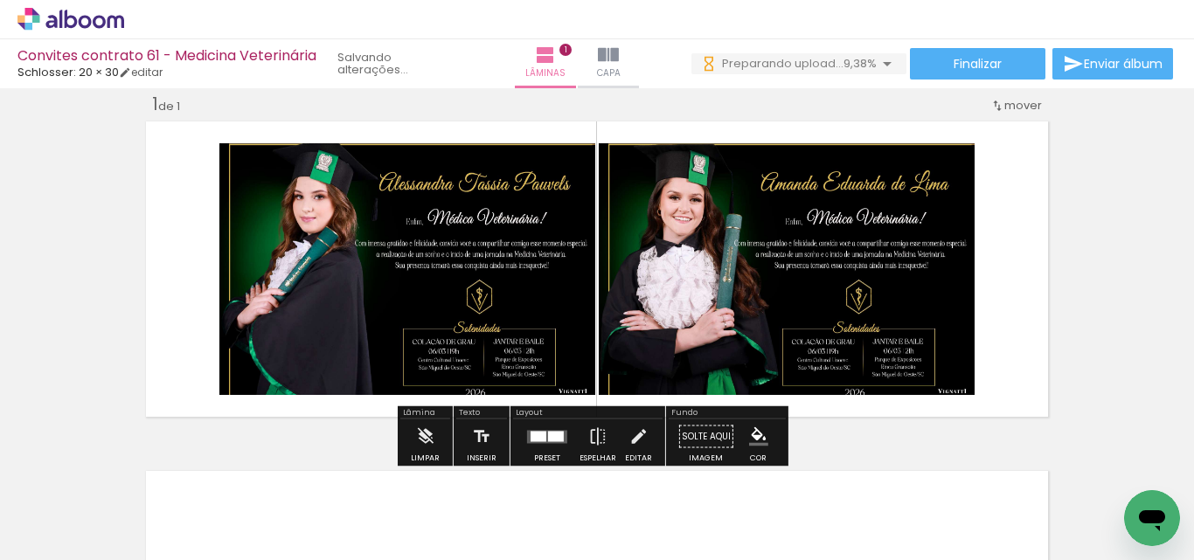
click at [551, 435] on div at bounding box center [556, 436] width 16 height 10
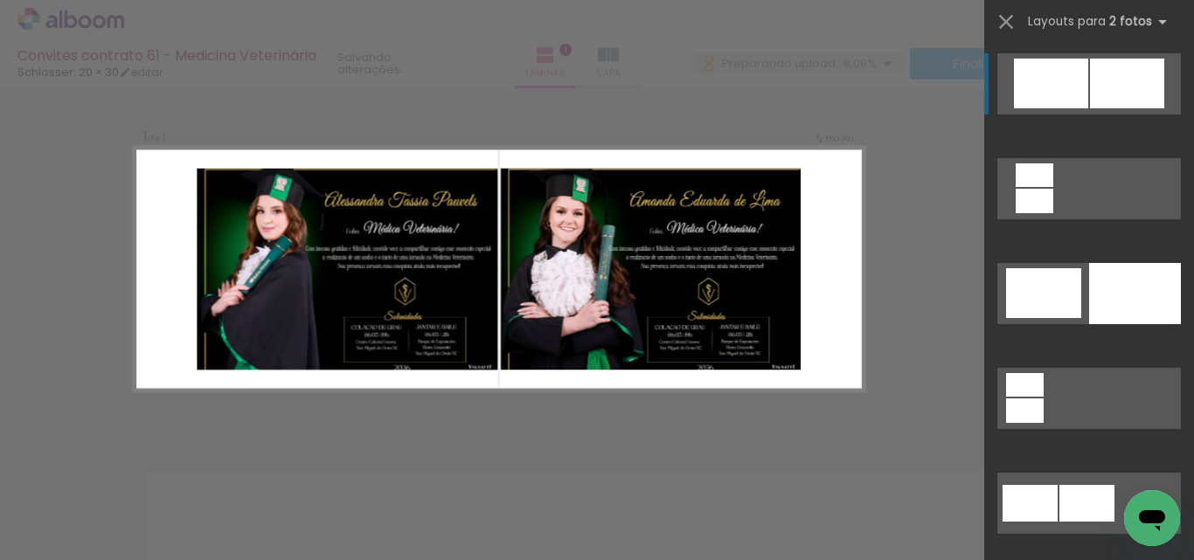
click at [1074, 90] on div at bounding box center [1051, 84] width 74 height 50
click at [1073, 87] on div at bounding box center [1051, 84] width 74 height 50
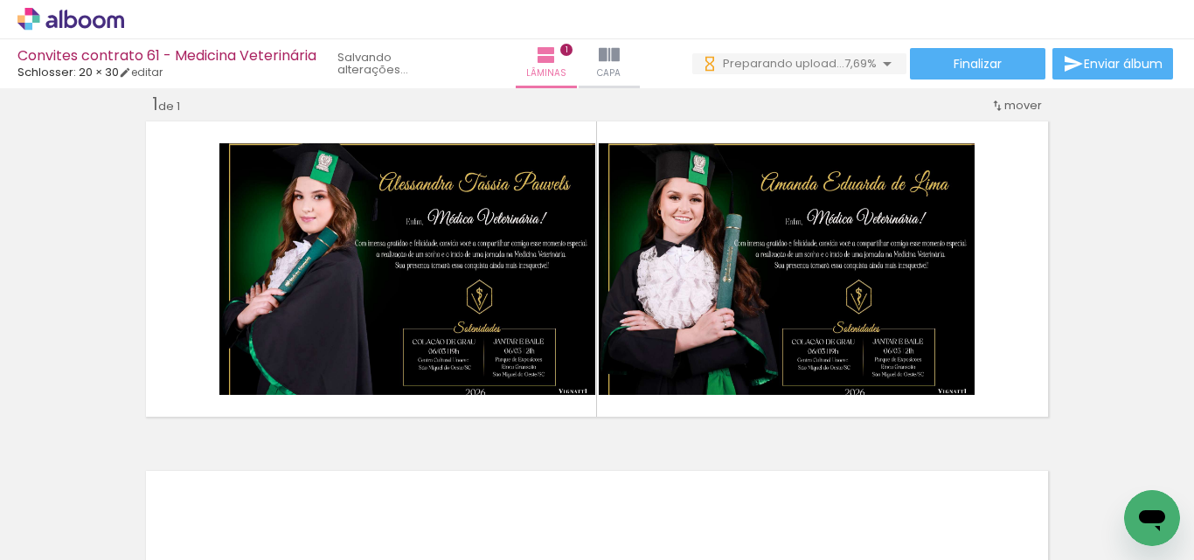
click at [8, 206] on div "Inserir lâmina 1 de 1" at bounding box center [597, 422] width 1194 height 700
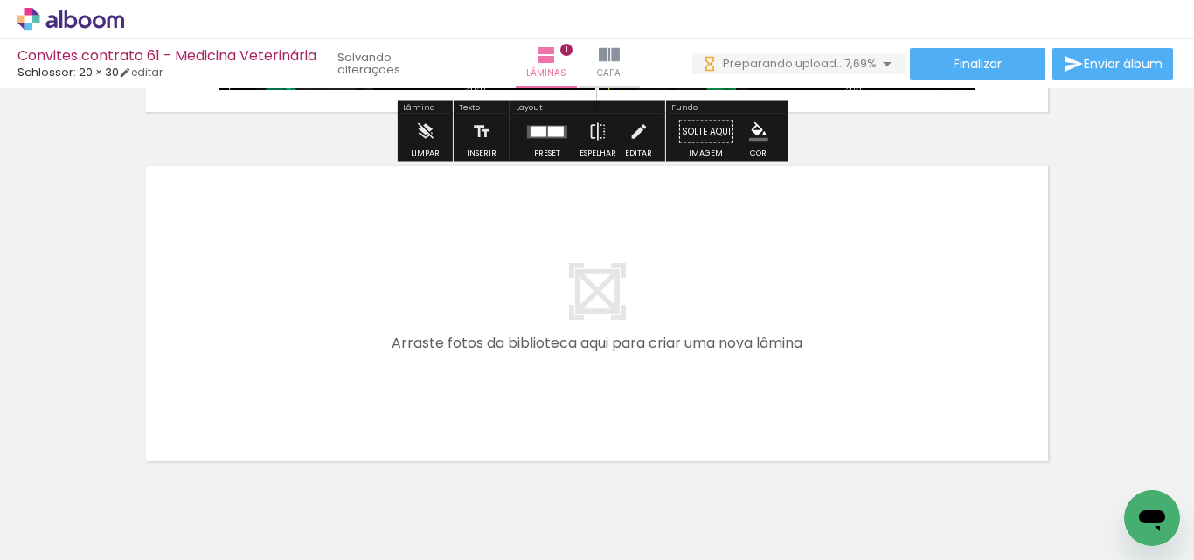
scroll to position [405, 0]
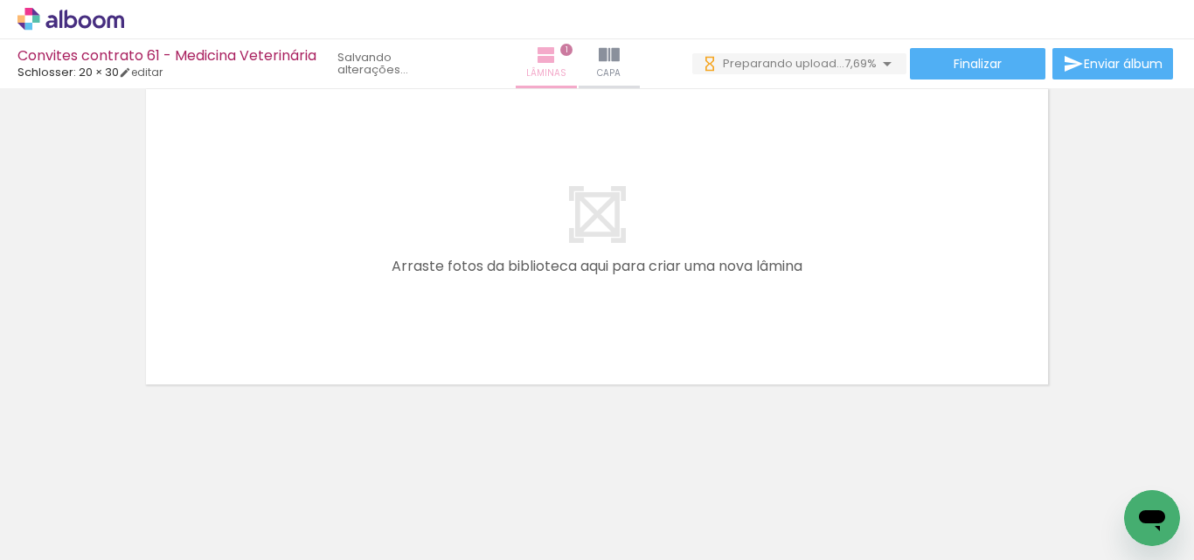
click at [547, 73] on span "Lâminas" at bounding box center [546, 74] width 40 height 16
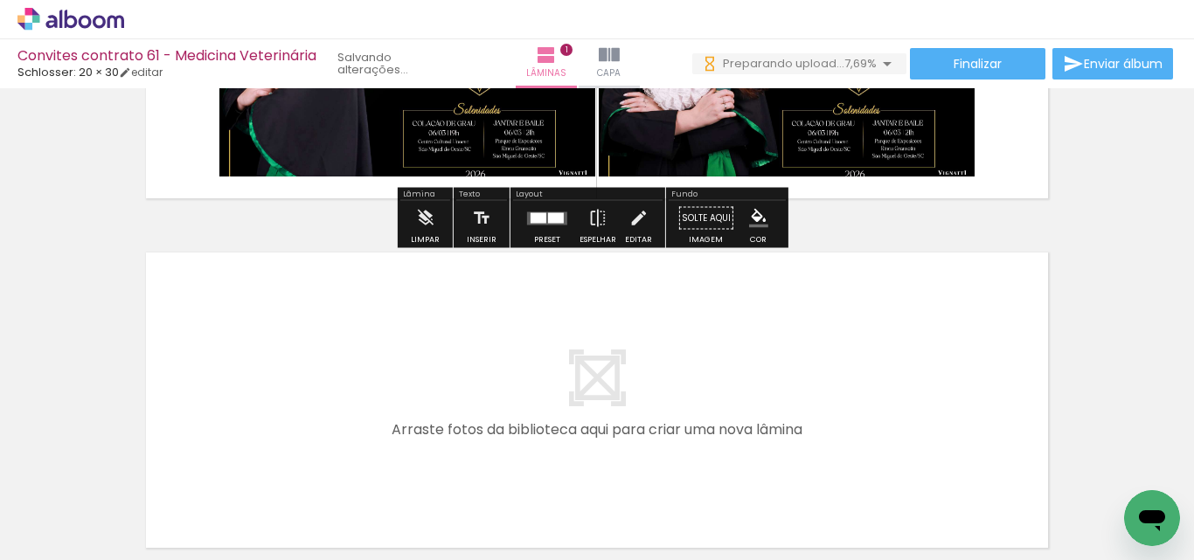
scroll to position [0, 0]
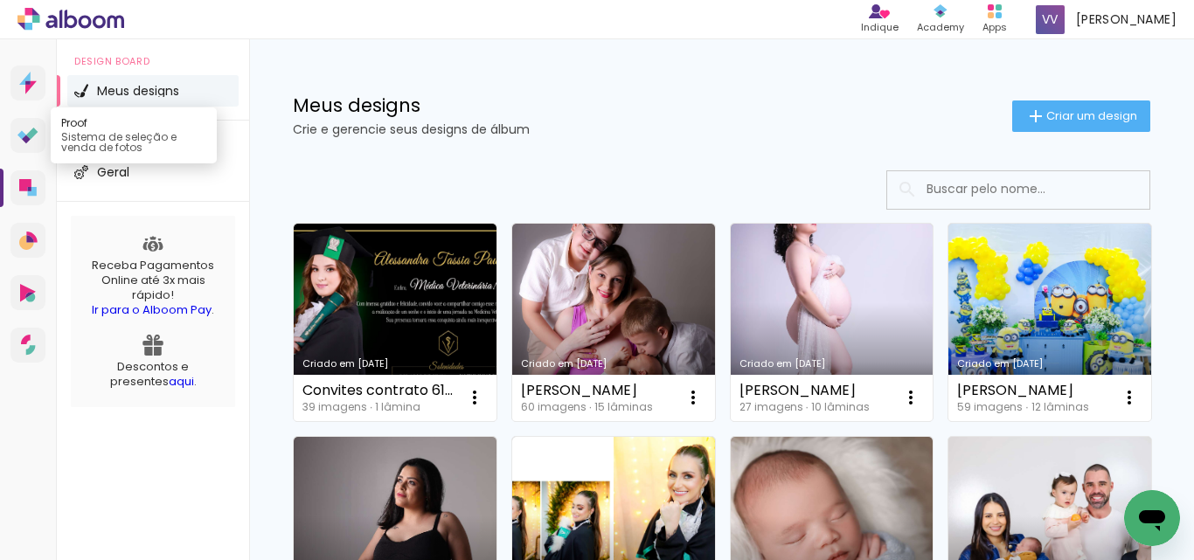
click at [22, 144] on link "Proof Sistema de seleção e venda de fotos" at bounding box center [27, 135] width 35 height 35
